Goal: Information Seeking & Learning: Find contact information

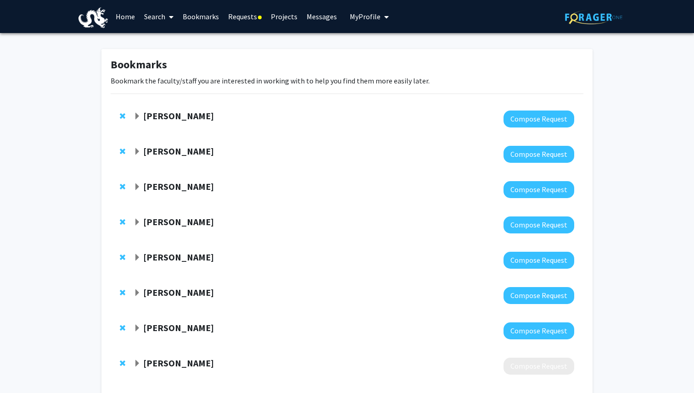
click at [256, 17] on link "Requests" at bounding box center [244, 16] width 43 height 32
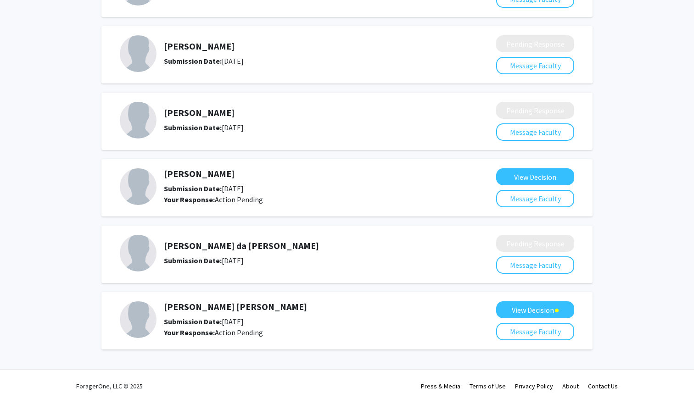
scroll to position [131, 0]
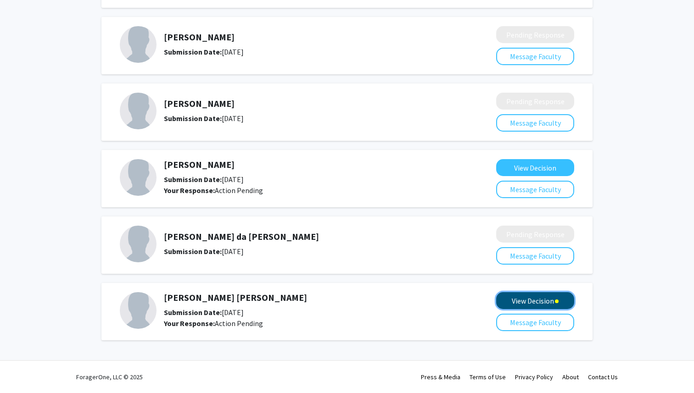
click at [552, 297] on button "View Decision" at bounding box center [535, 300] width 78 height 17
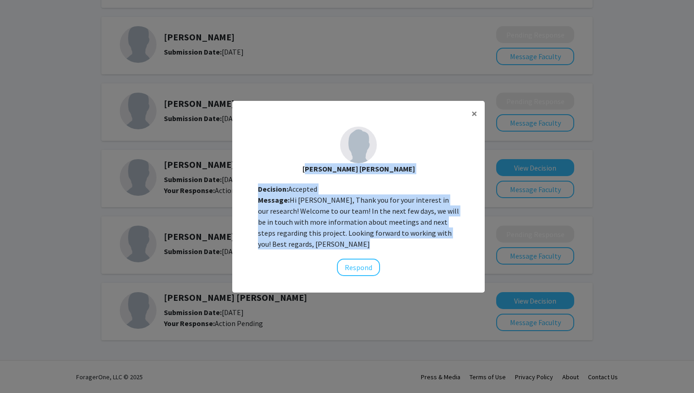
drag, startPoint x: 317, startPoint y: 168, endPoint x: 311, endPoint y: 251, distance: 82.8
click at [311, 251] on div "[PERSON_NAME] [PERSON_NAME] Decision: Accepted Message: Hi [PERSON_NAME], Thank…" at bounding box center [358, 201] width 252 height 164
copy div "[PERSON_NAME] [PERSON_NAME] Decision: Accepted Message: Hi [PERSON_NAME], Thank…"
click at [480, 110] on button "×" at bounding box center [474, 114] width 21 height 26
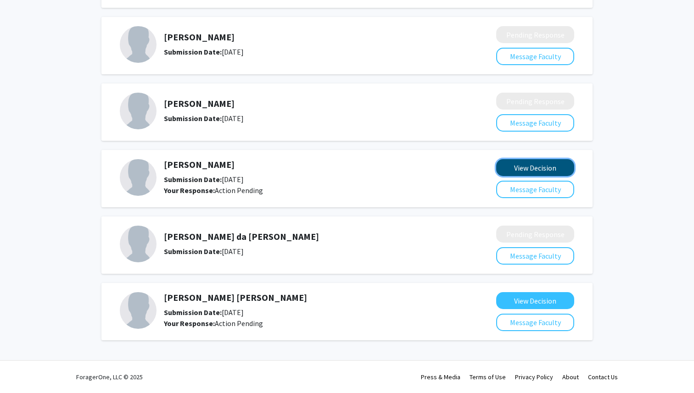
click at [521, 167] on button "View Decision" at bounding box center [535, 167] width 78 height 17
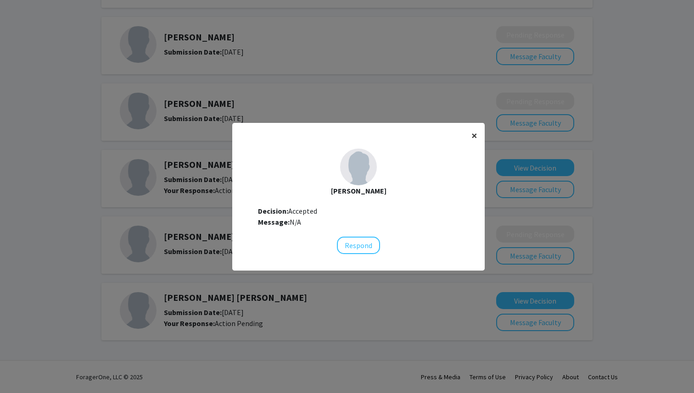
click at [470, 134] on button "×" at bounding box center [474, 136] width 21 height 26
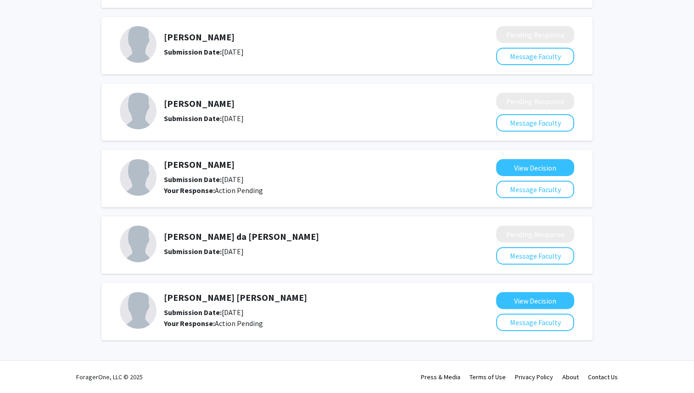
scroll to position [0, 0]
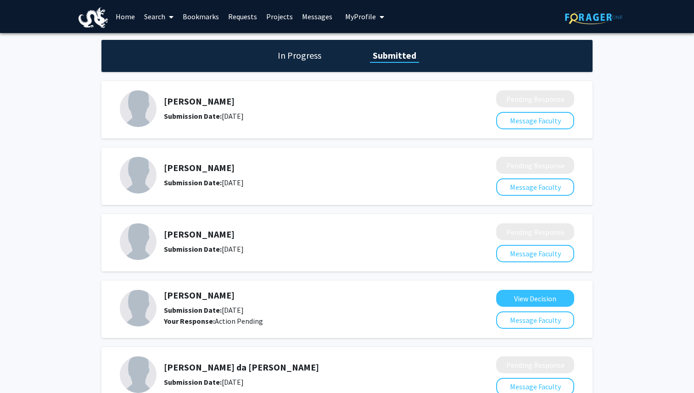
click at [163, 18] on link "Search" at bounding box center [158, 16] width 39 height 32
click at [165, 40] on span "Faculty/Staff" at bounding box center [172, 42] width 67 height 18
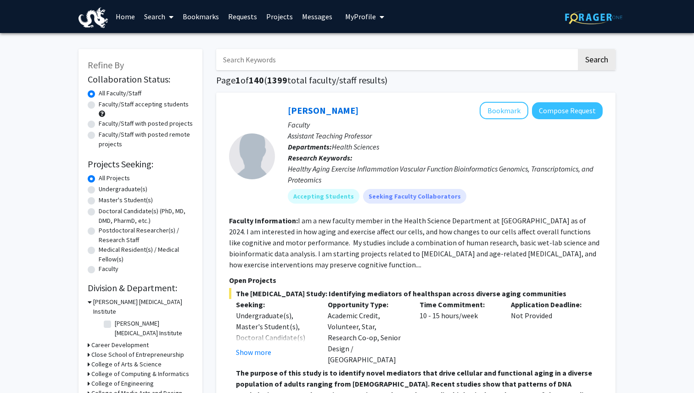
click at [295, 52] on input "Search Keywords" at bounding box center [396, 59] width 360 height 21
type input "a"
type input "vip"
click at [578, 49] on button "Search" at bounding box center [597, 59] width 38 height 21
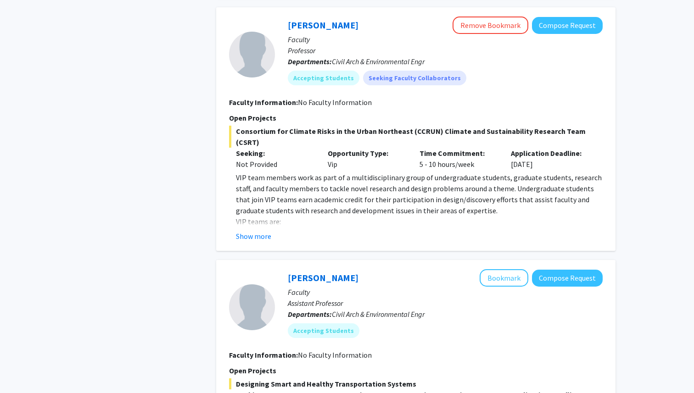
scroll to position [913, 0]
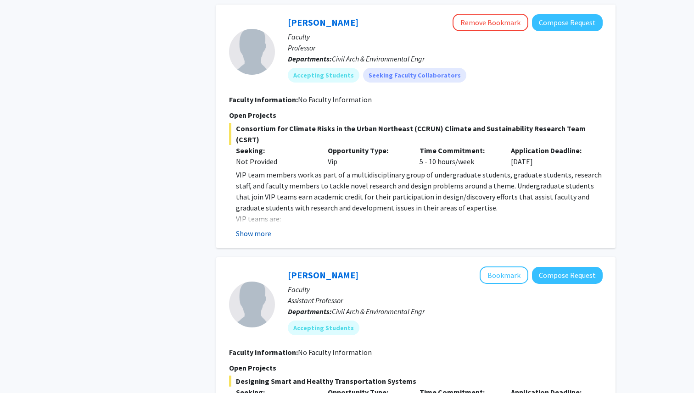
click at [260, 228] on button "Show more" at bounding box center [253, 233] width 35 height 11
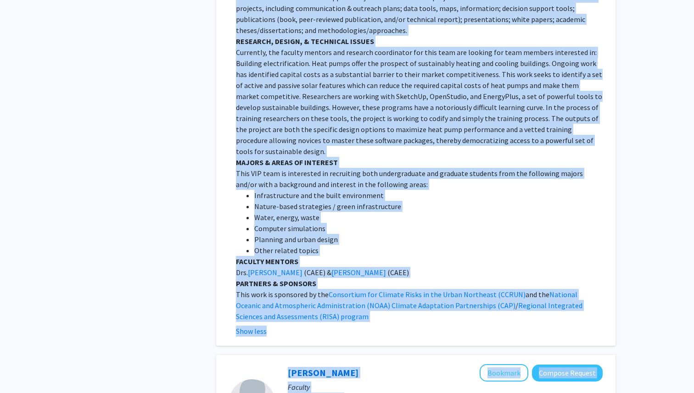
scroll to position [1568, 0]
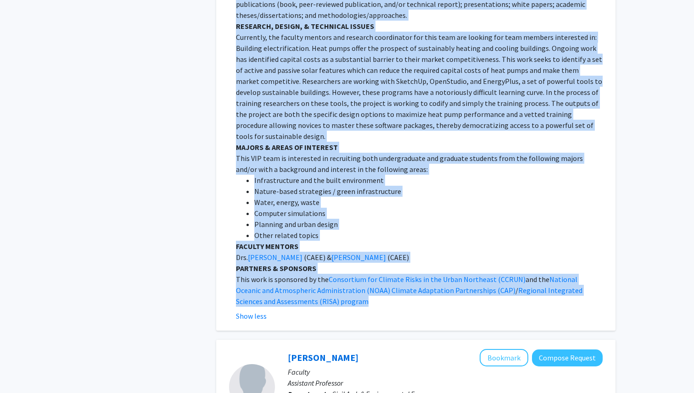
drag, startPoint x: 236, startPoint y: 116, endPoint x: 333, endPoint y: 268, distance: 180.7
copy div "Consortium for Climate Risks in the Urban Northeast (CCRUN) Climate and Sustain…"
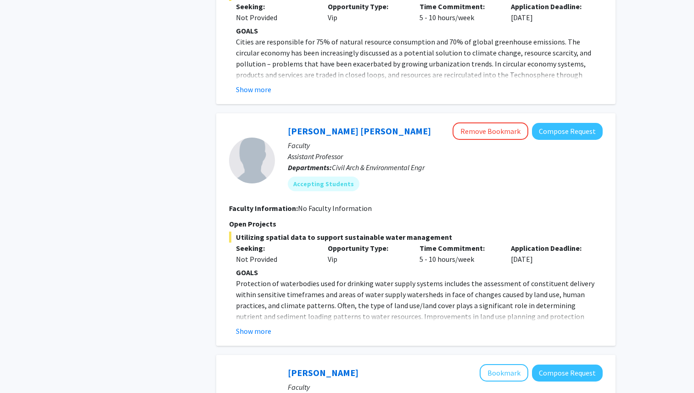
scroll to position [2781, 0]
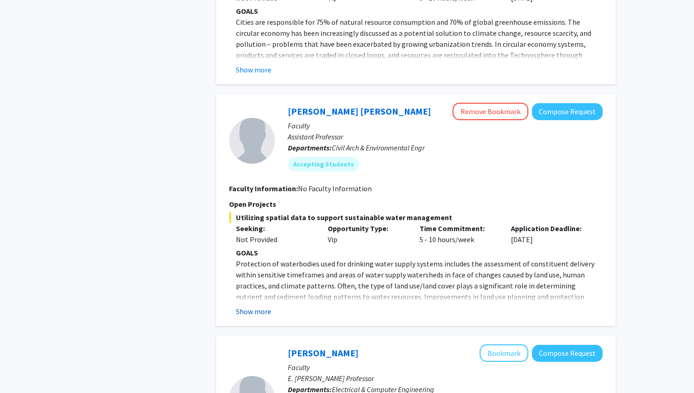
click at [256, 306] on button "Show more" at bounding box center [253, 311] width 35 height 11
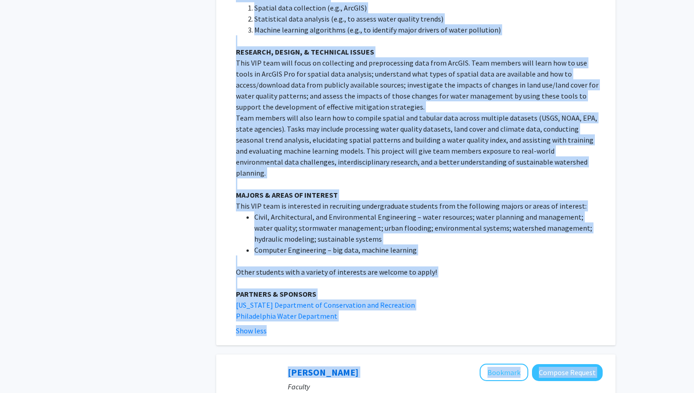
scroll to position [3319, 0]
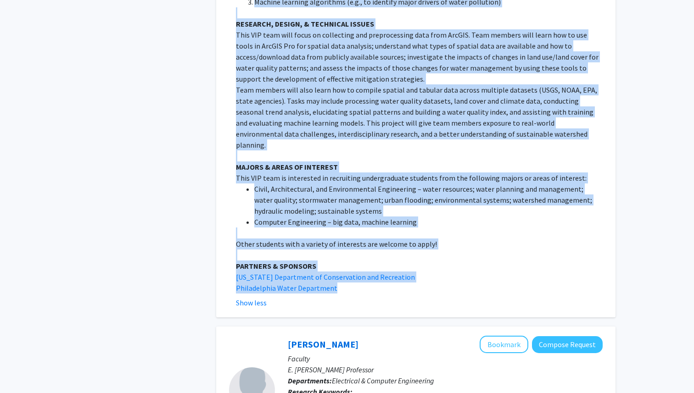
drag, startPoint x: 237, startPoint y: 187, endPoint x: 393, endPoint y: 233, distance: 163.2
copy div "Utilizing spatial data to support sustainable water management Seeking: Not Pro…"
click at [351, 184] on li "Civil, Architectural, and Environmental Engineering – water resources; water pl…" at bounding box center [428, 200] width 348 height 33
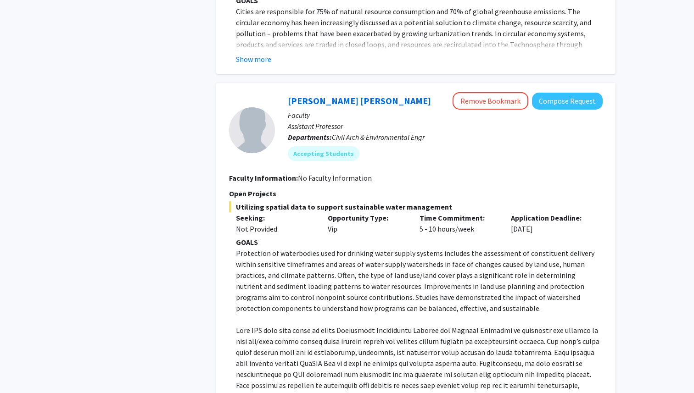
scroll to position [2785, 0]
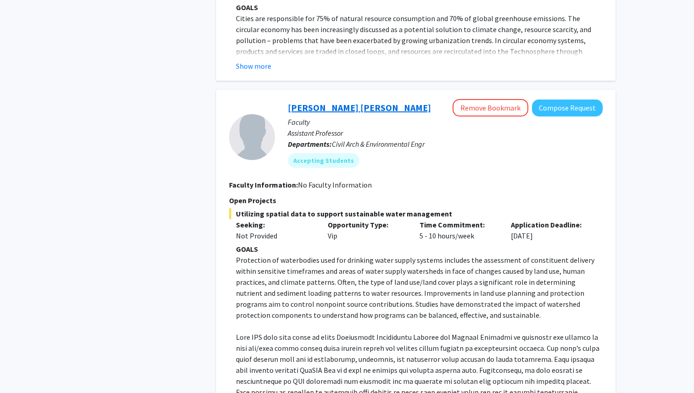
click at [322, 102] on link "[PERSON_NAME] [PERSON_NAME]" at bounding box center [359, 107] width 143 height 11
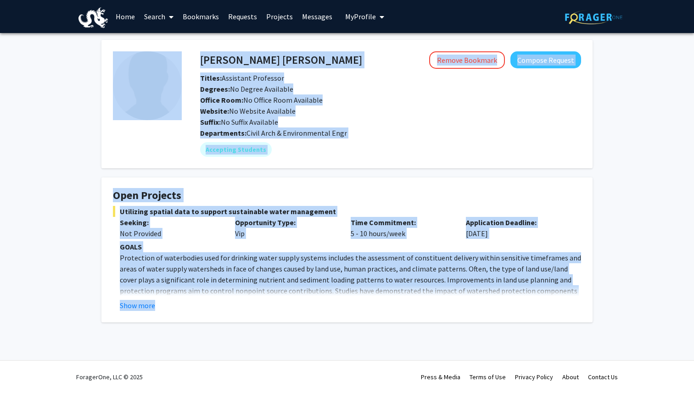
click at [322, 72] on div "Skip navigation Home Search Bookmarks Requests Projects Messages My Profile [PE…" at bounding box center [347, 196] width 694 height 393
click at [304, 58] on h4 "[PERSON_NAME] [PERSON_NAME]" at bounding box center [281, 59] width 162 height 17
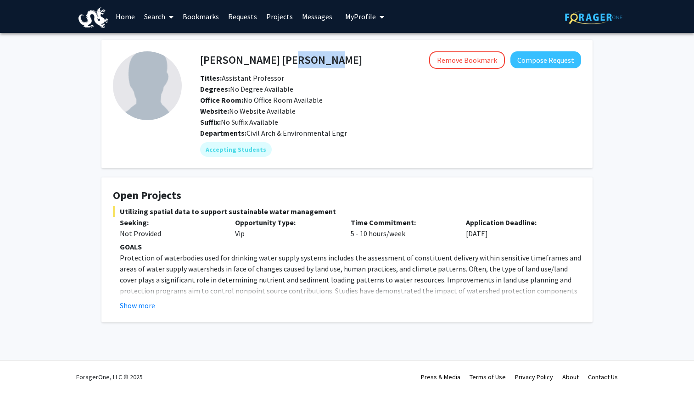
click at [304, 58] on h4 "[PERSON_NAME] [PERSON_NAME]" at bounding box center [281, 59] width 162 height 17
